Goal: Navigation & Orientation: Find specific page/section

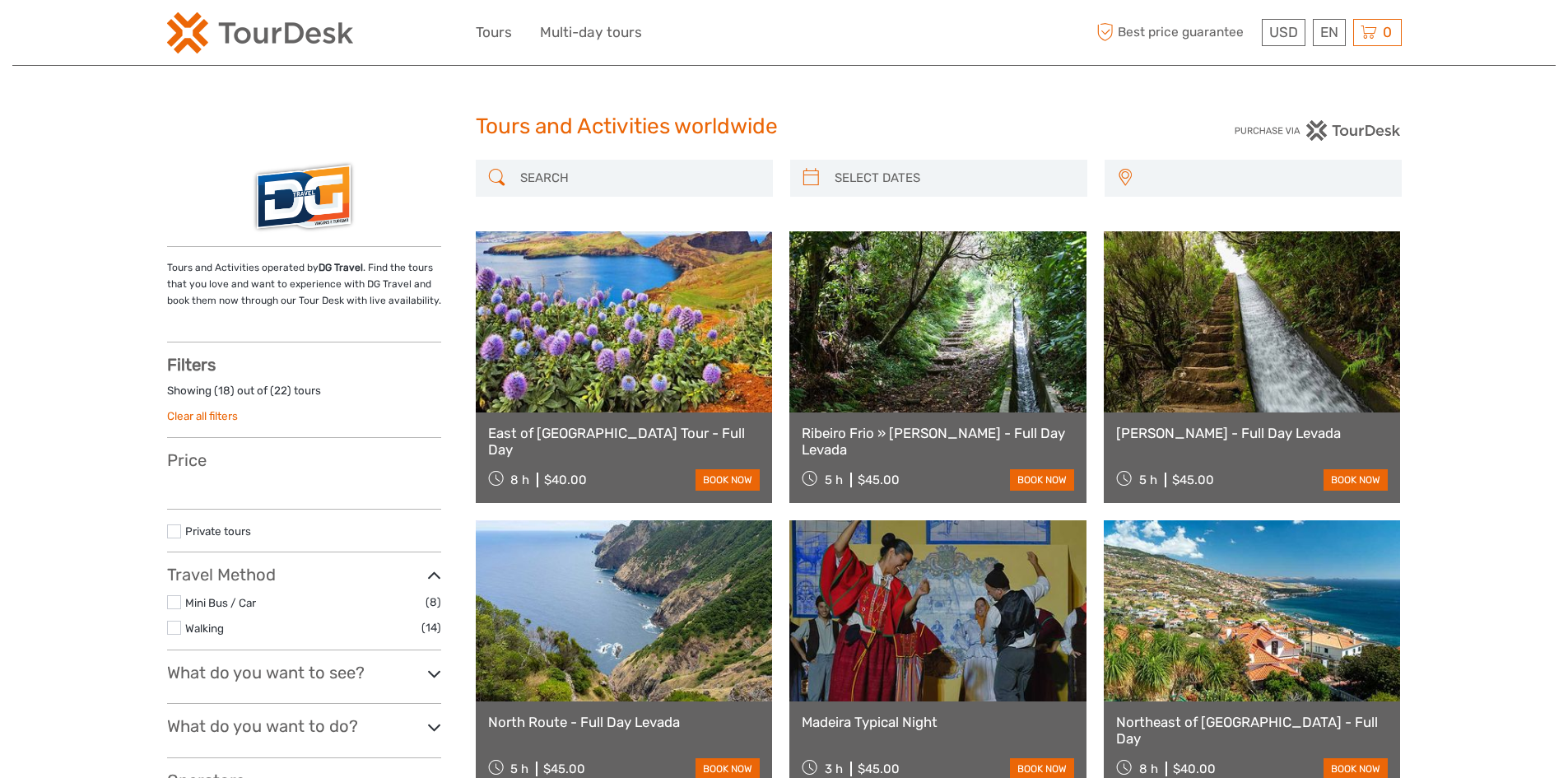
select select
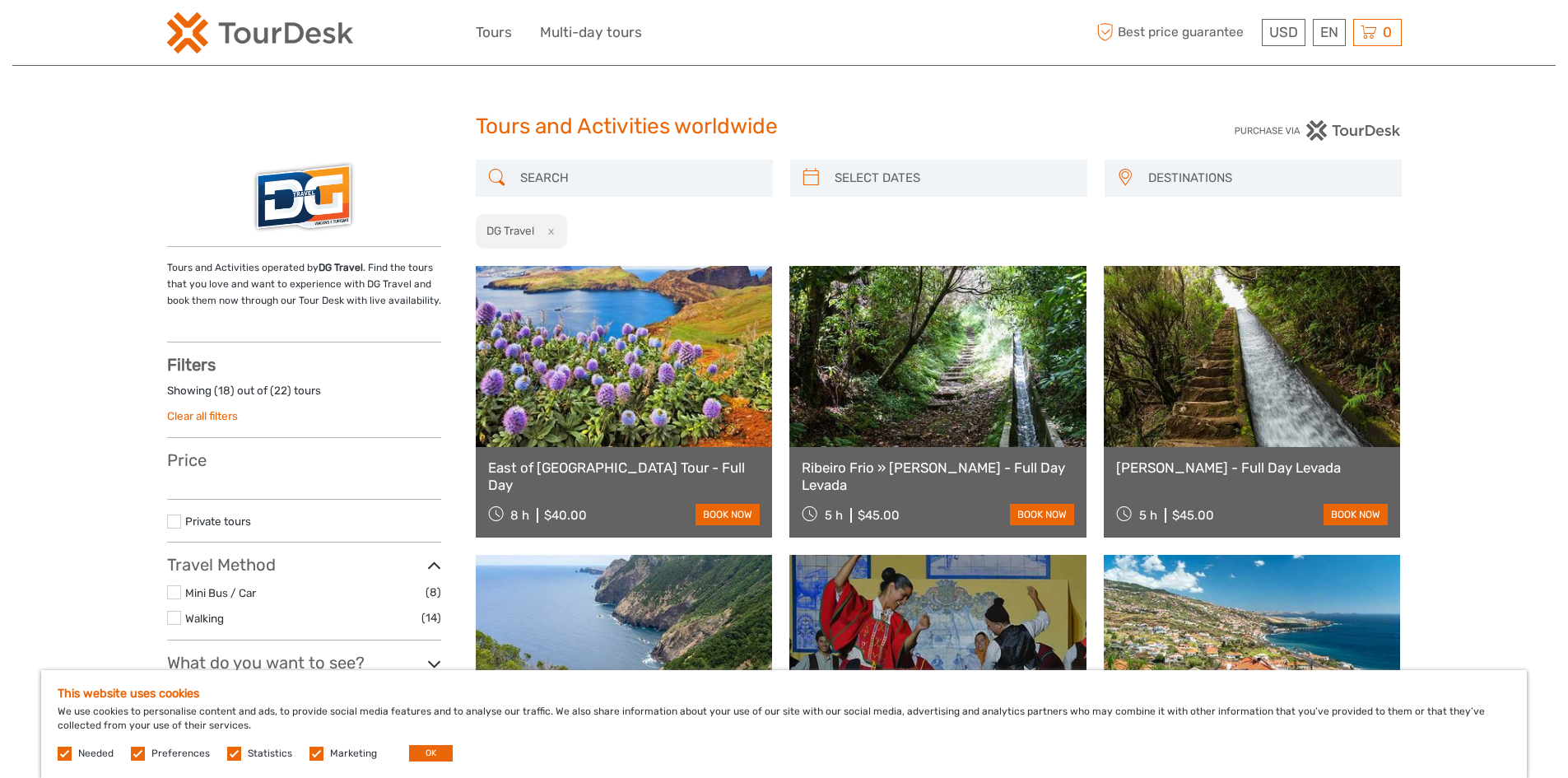
click at [438, 752] on button "OK" at bounding box center [431, 754] width 44 height 17
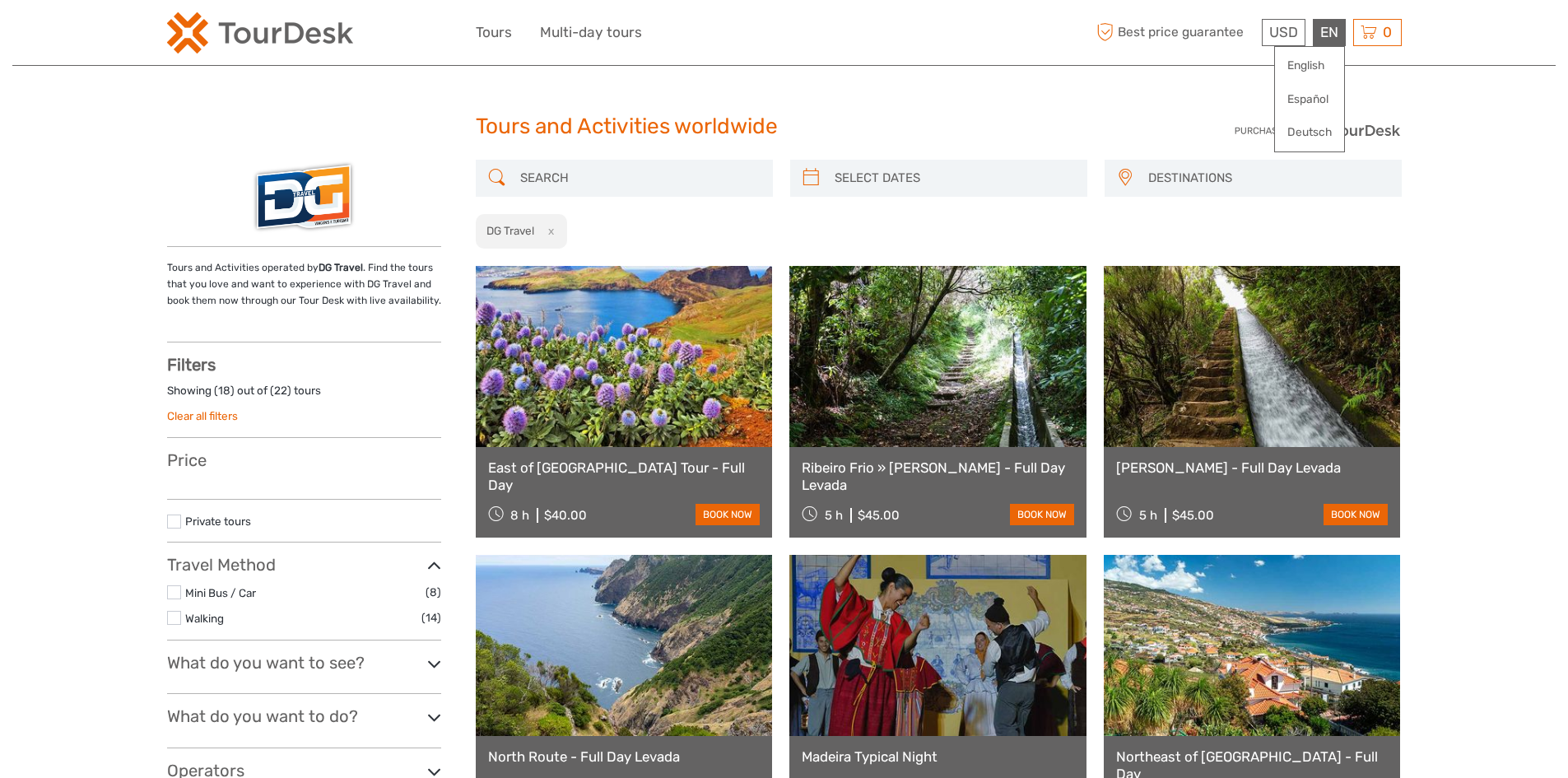
click at [1331, 39] on div "EN English Español Deutsch" at bounding box center [1329, 32] width 33 height 27
click at [1306, 60] on link "English" at bounding box center [1309, 66] width 69 height 30
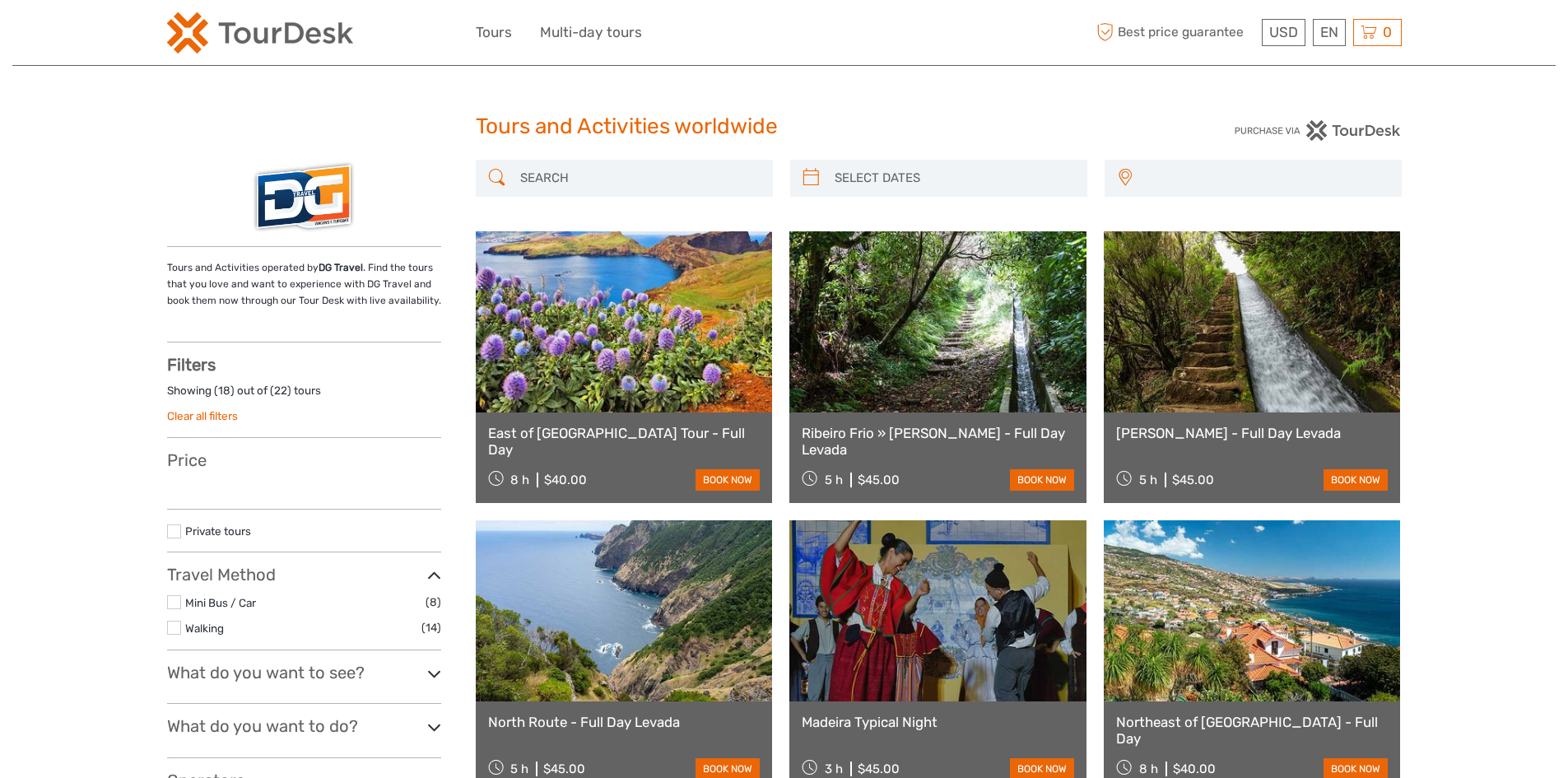
select select
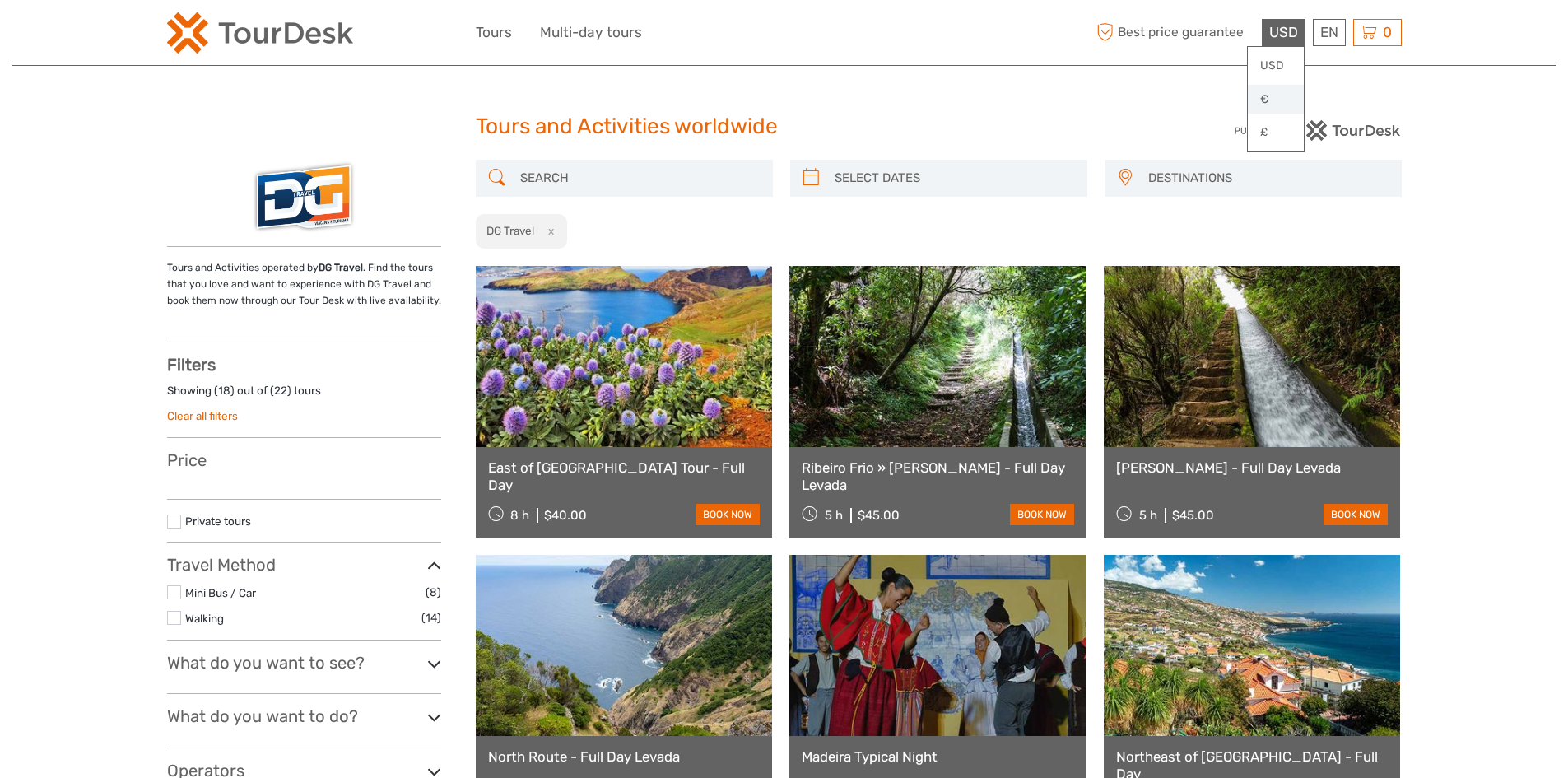
click at [1265, 91] on link "€" at bounding box center [1276, 99] width 56 height 30
click at [254, 29] on img at bounding box center [260, 33] width 186 height 41
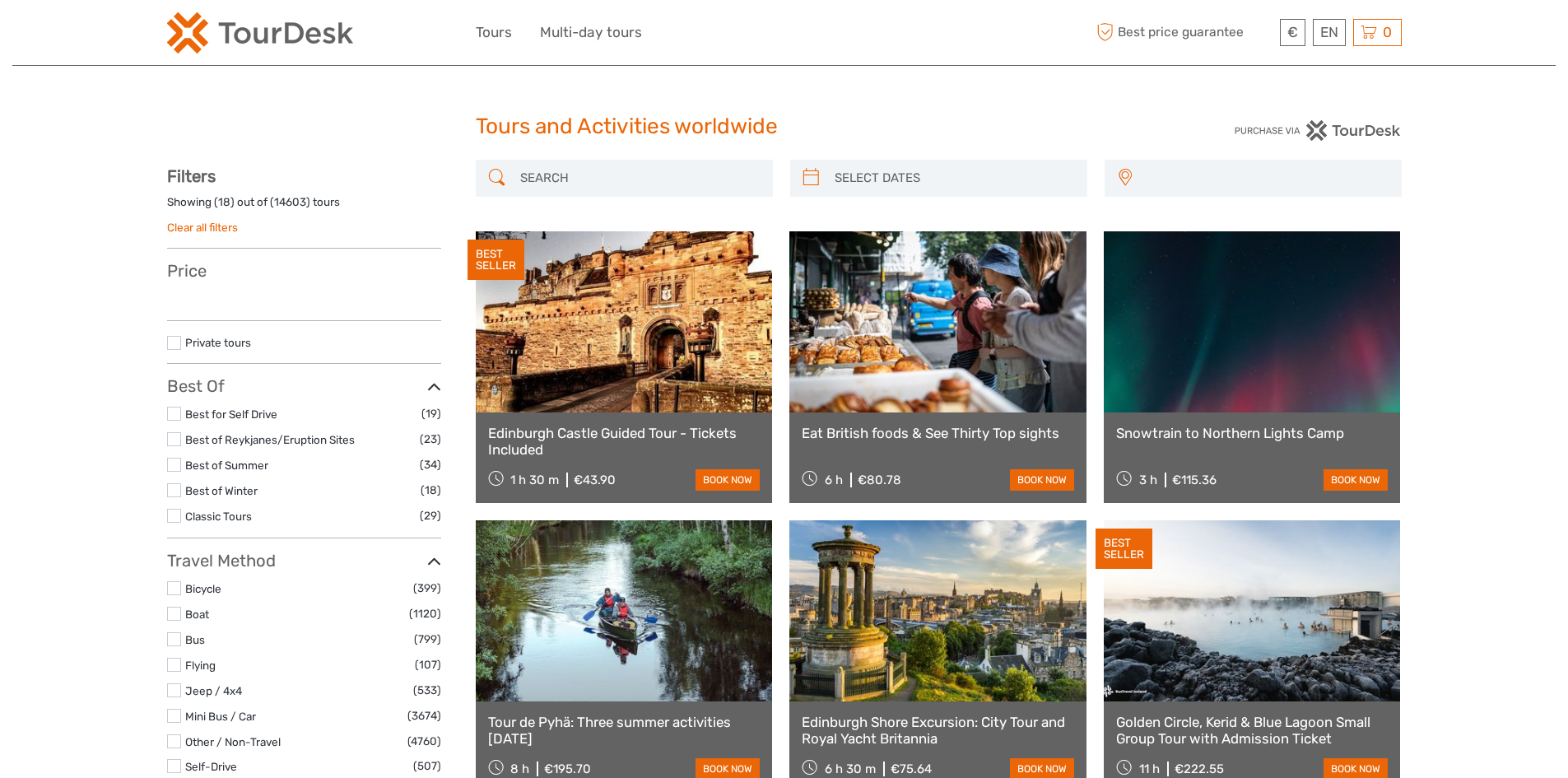
select select
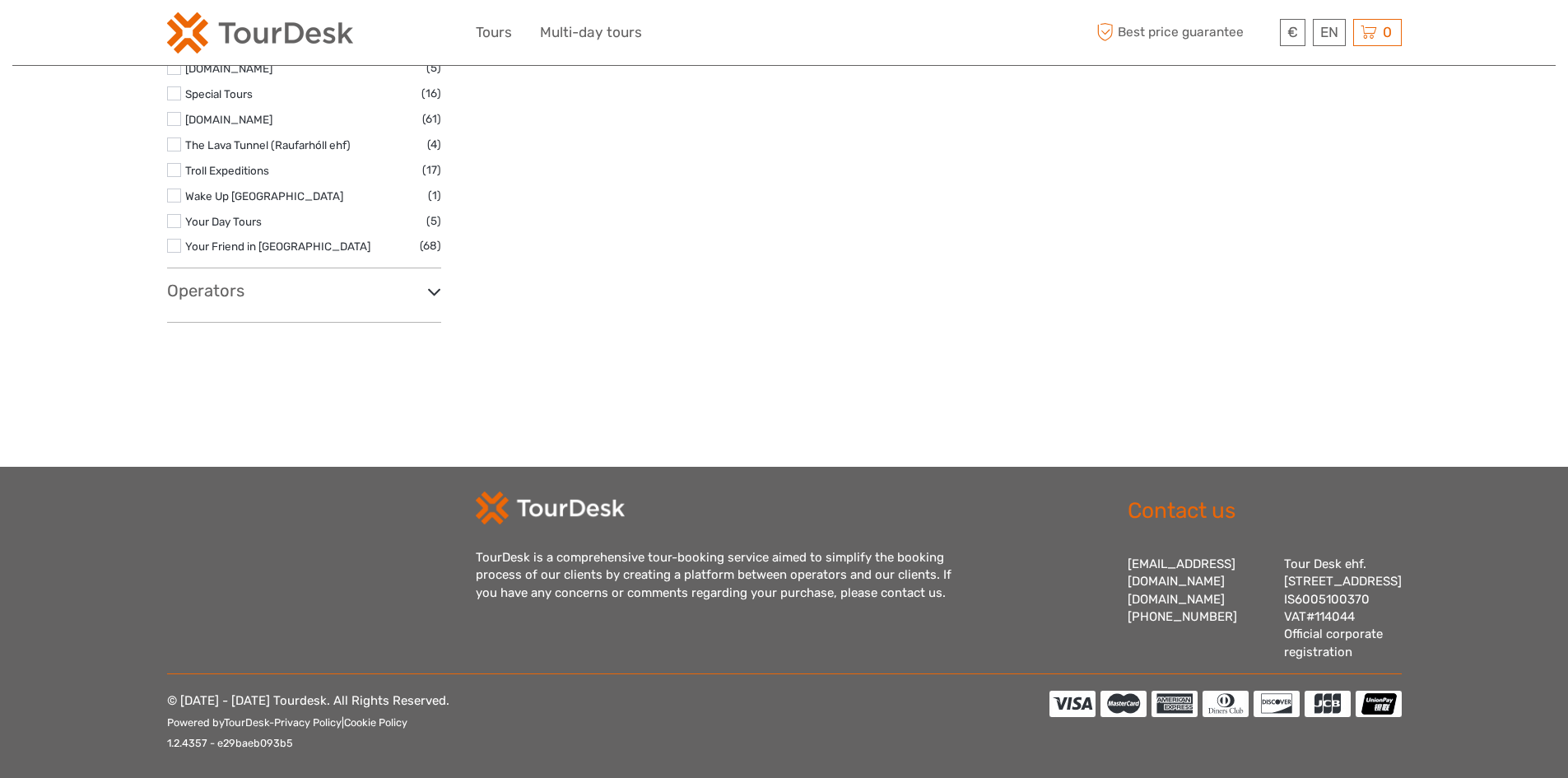
scroll to position [5200, 0]
